Goal: Submit feedback/report problem

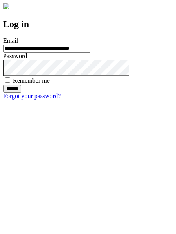
click at [21, 93] on input "******" at bounding box center [12, 89] width 18 height 8
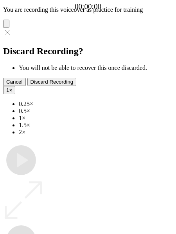
type input "**********"
